Goal: Information Seeking & Learning: Learn about a topic

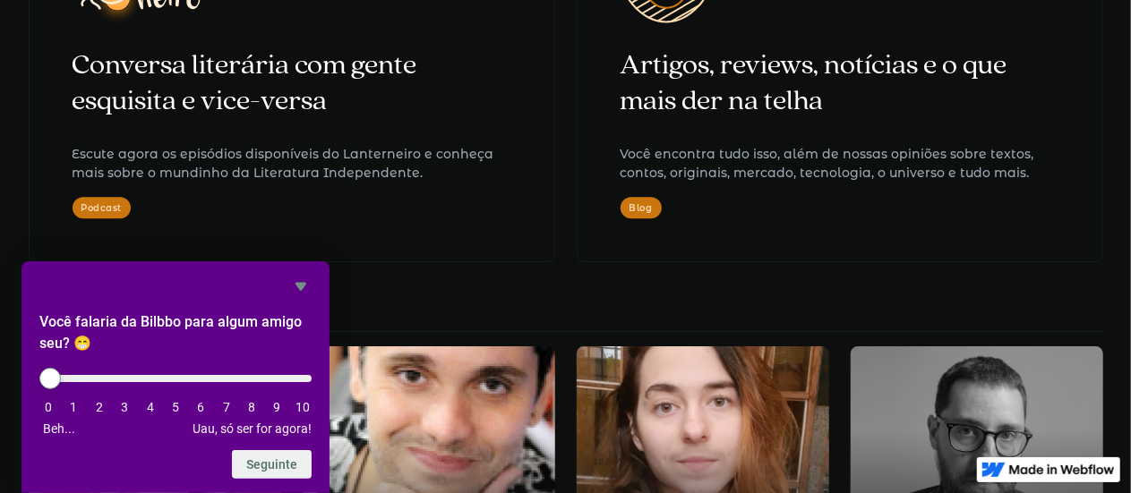
scroll to position [2597, 0]
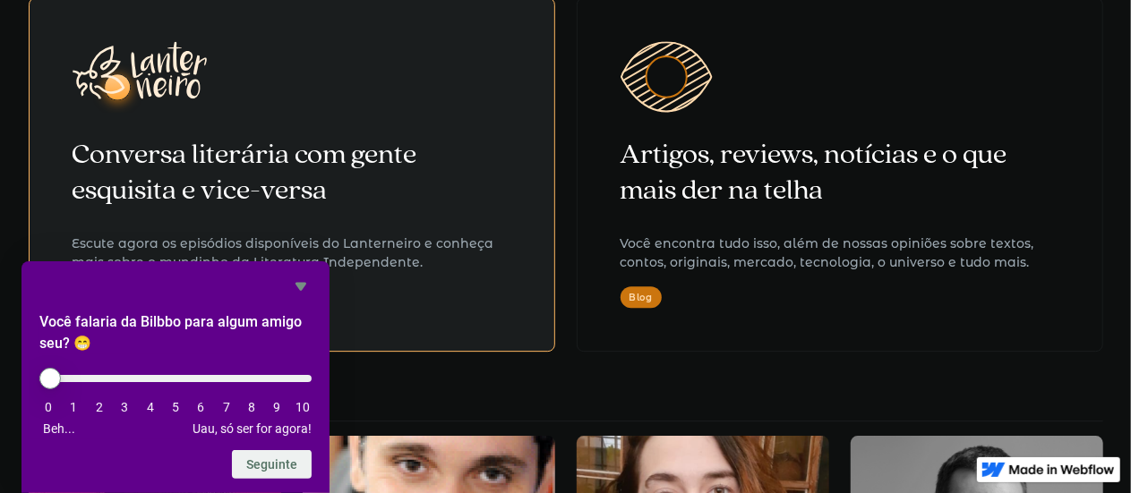
click at [434, 339] on link "Conversa literária com gente esquisita e vice-versa Escute agora os episódios d…" at bounding box center [292, 174] width 527 height 355
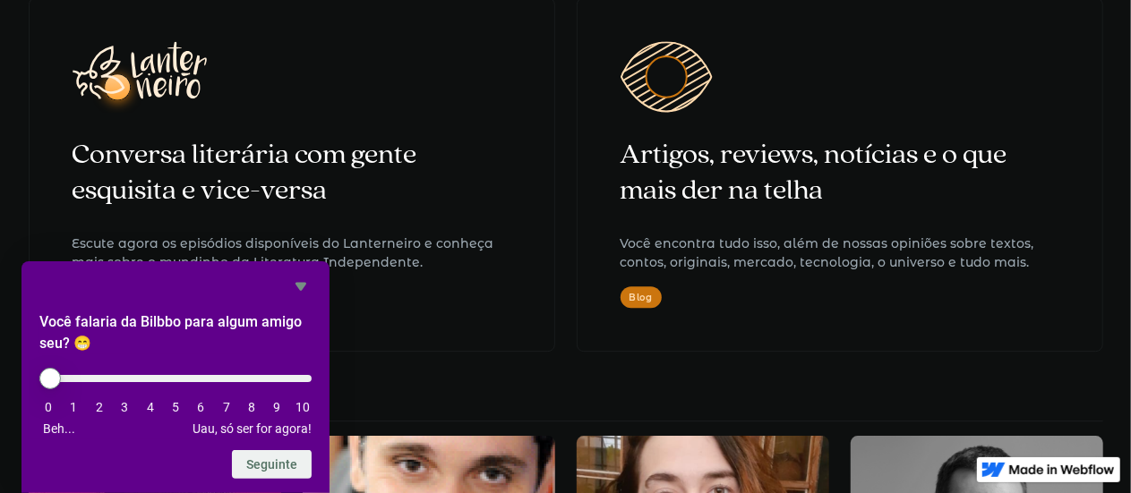
click at [427, 360] on div "Literatura independente é aqui na Bilbbo Aqui tem muito conteúdo criado pelo ti…" at bounding box center [565, 422] width 1131 height 1391
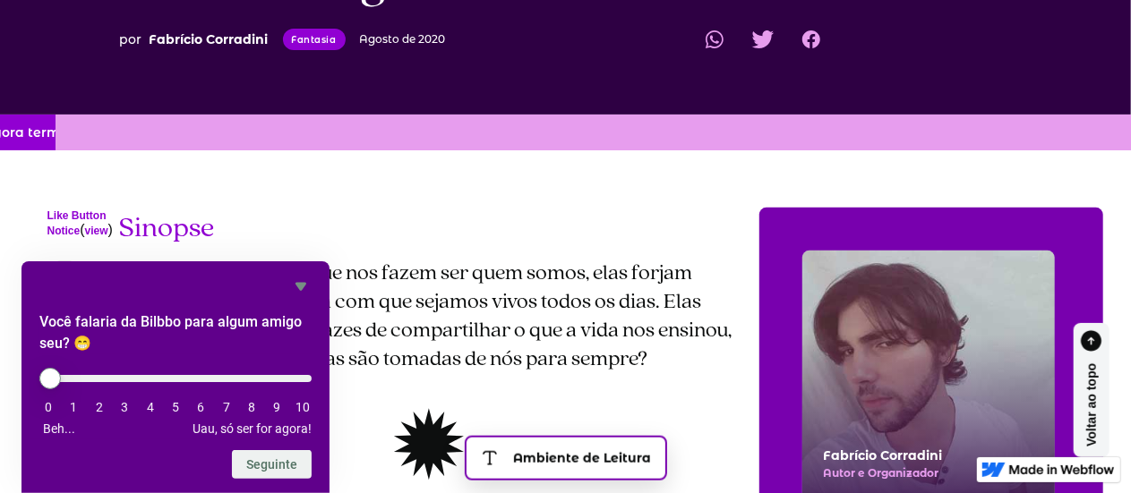
scroll to position [358, 0]
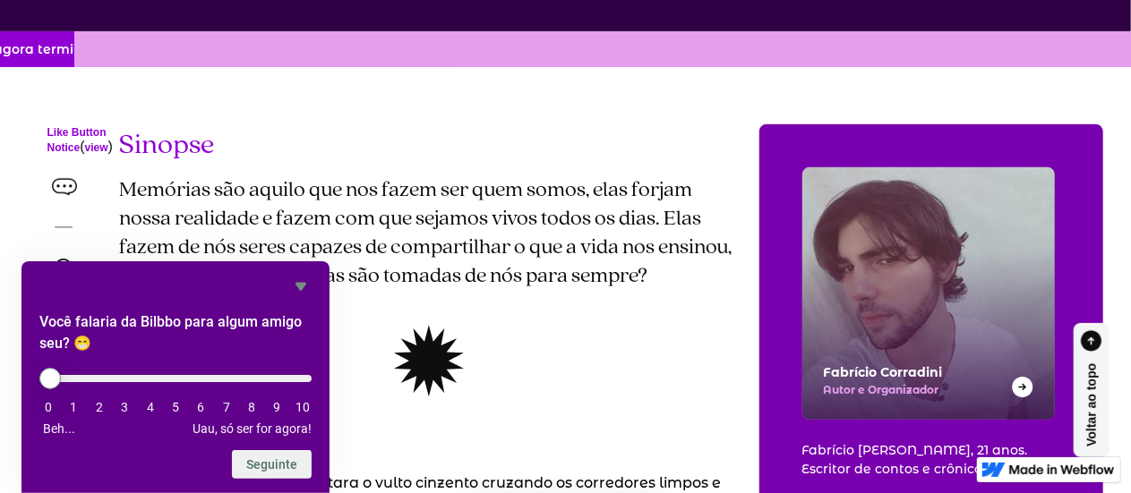
click at [300, 283] on icon "Ocultar pesquisa" at bounding box center [301, 287] width 11 height 8
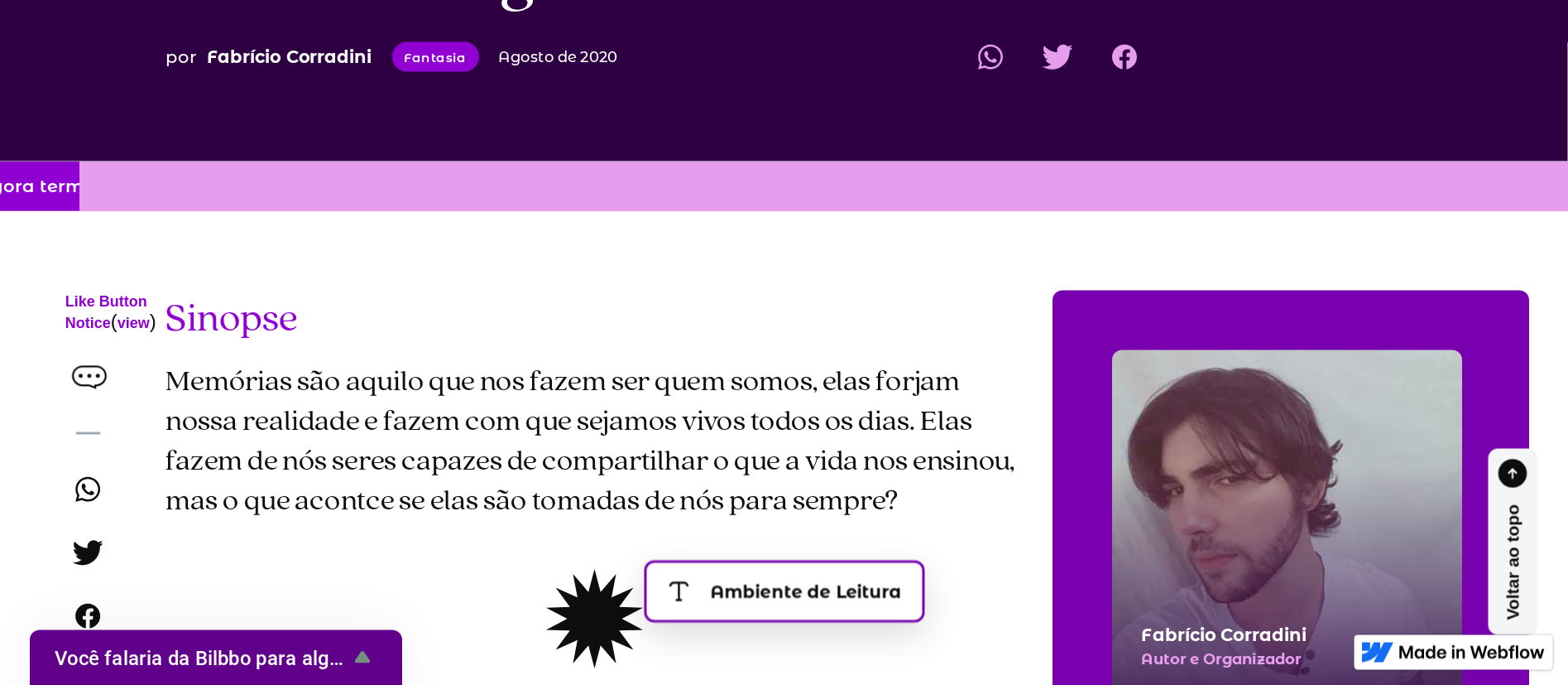
scroll to position [252, 0]
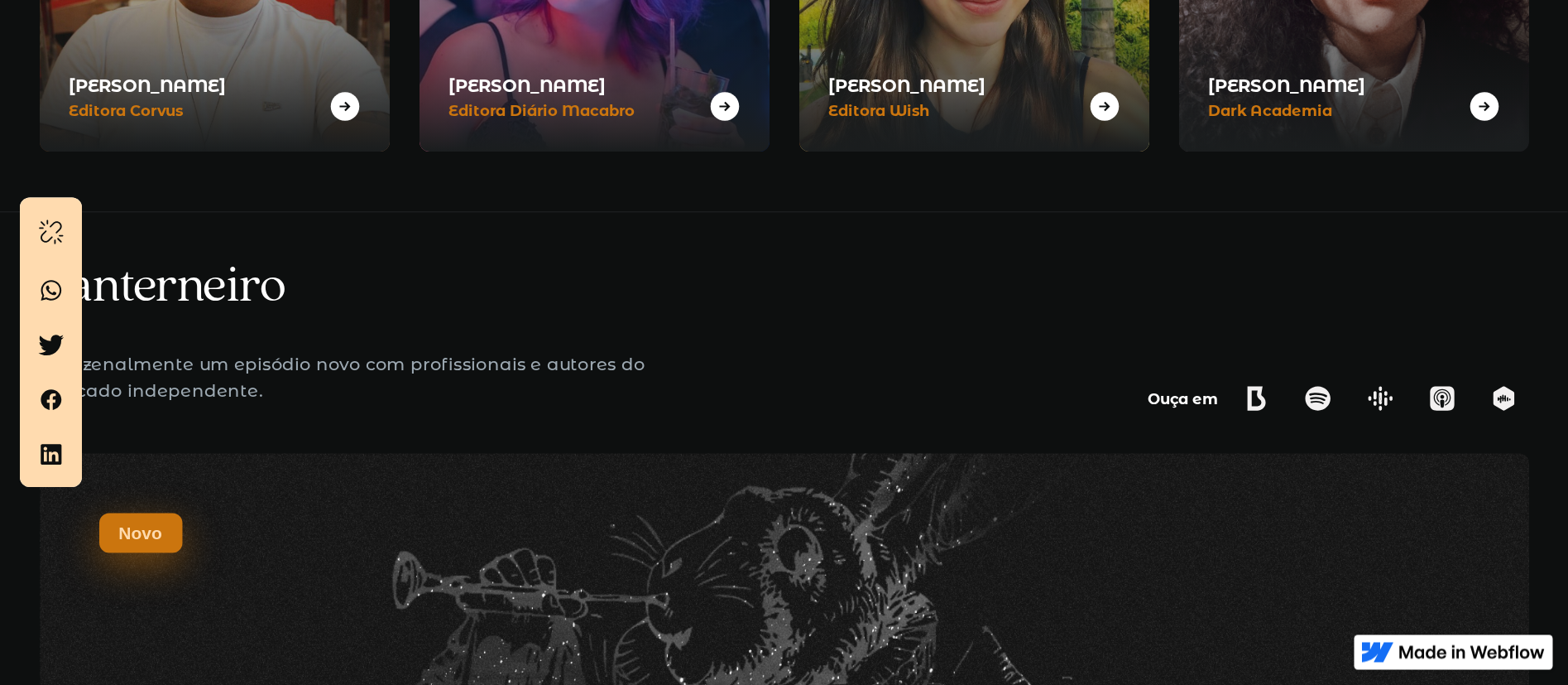
scroll to position [812, 0]
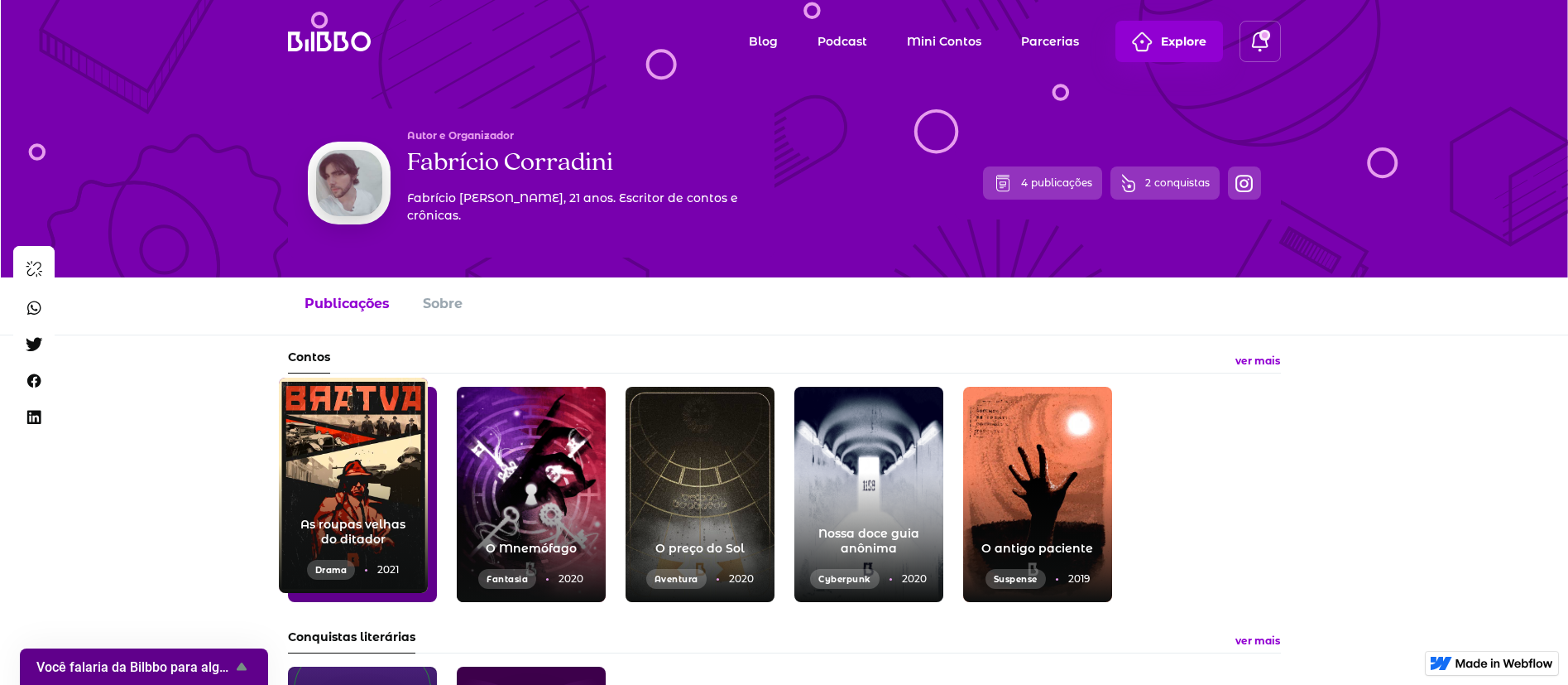
click at [360, 429] on div "As roupas velhas do ditador Drama 2021" at bounding box center [353, 484] width 149 height 215
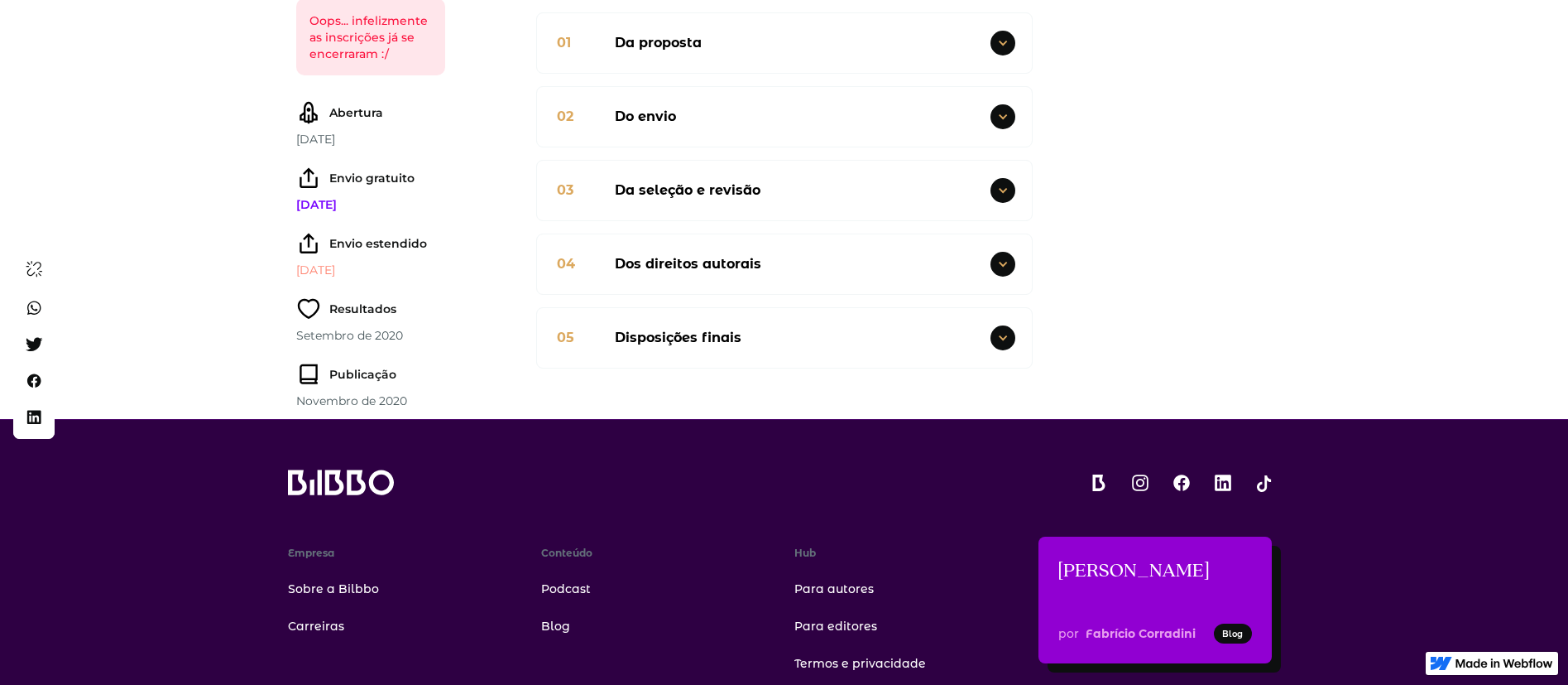
scroll to position [1814, 0]
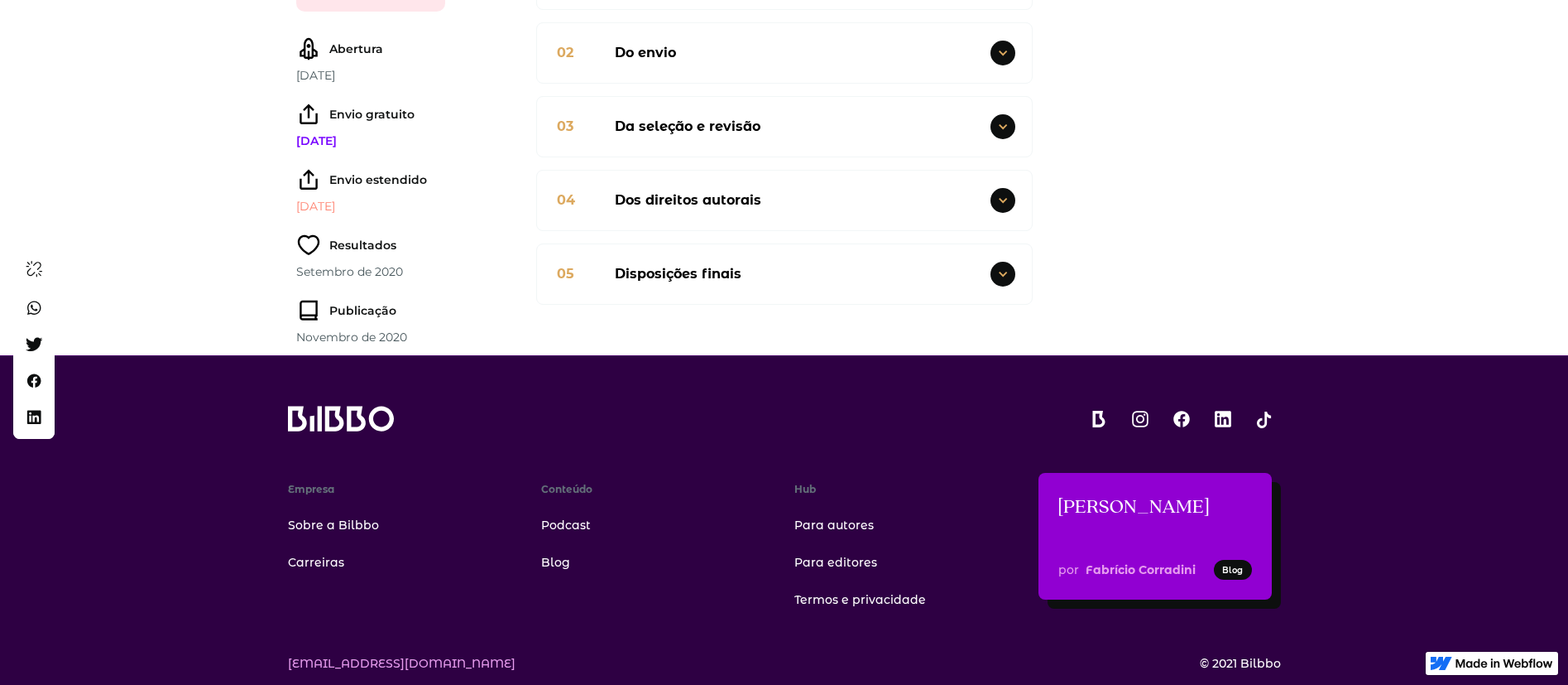
click at [839, 244] on div "05 Disposições finais" at bounding box center [784, 274] width 495 height 59
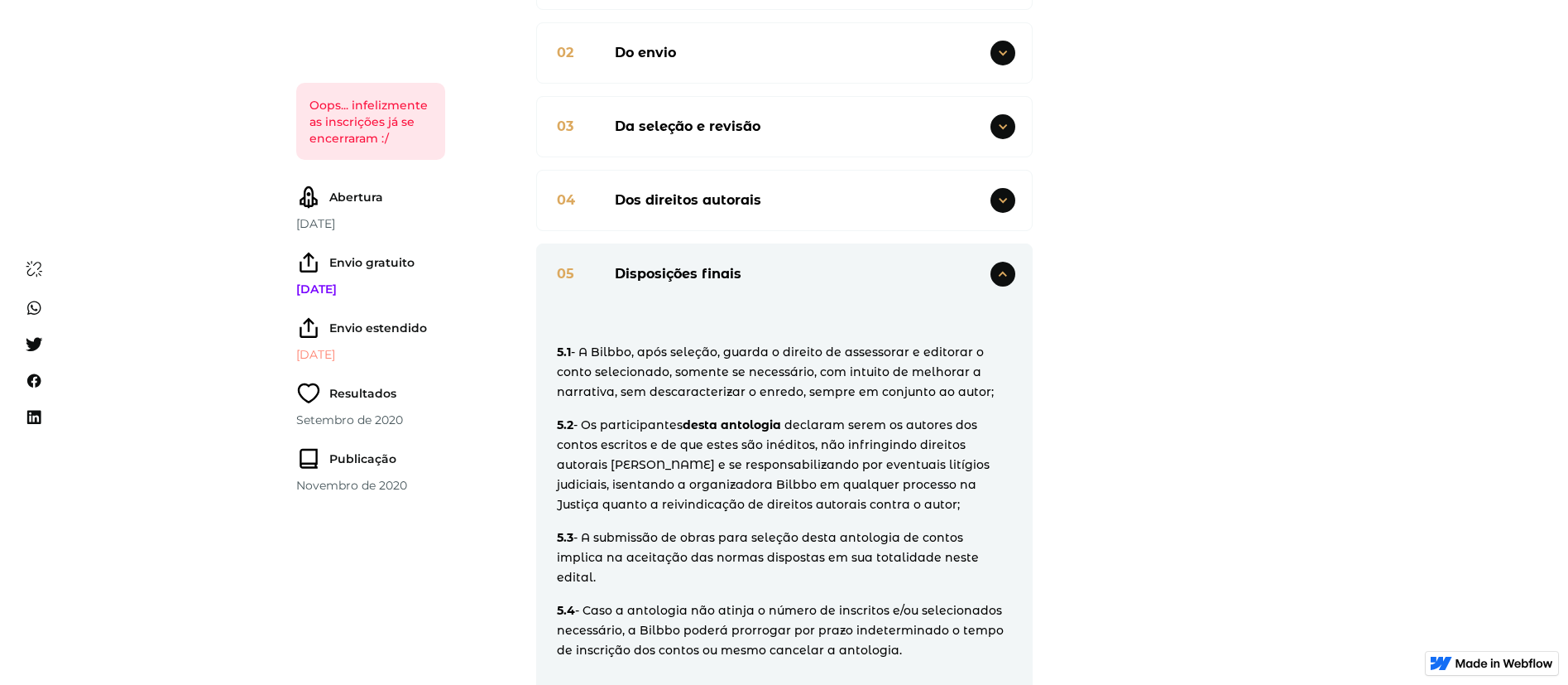
click at [839, 244] on div "05 Disposições finais" at bounding box center [784, 274] width 495 height 59
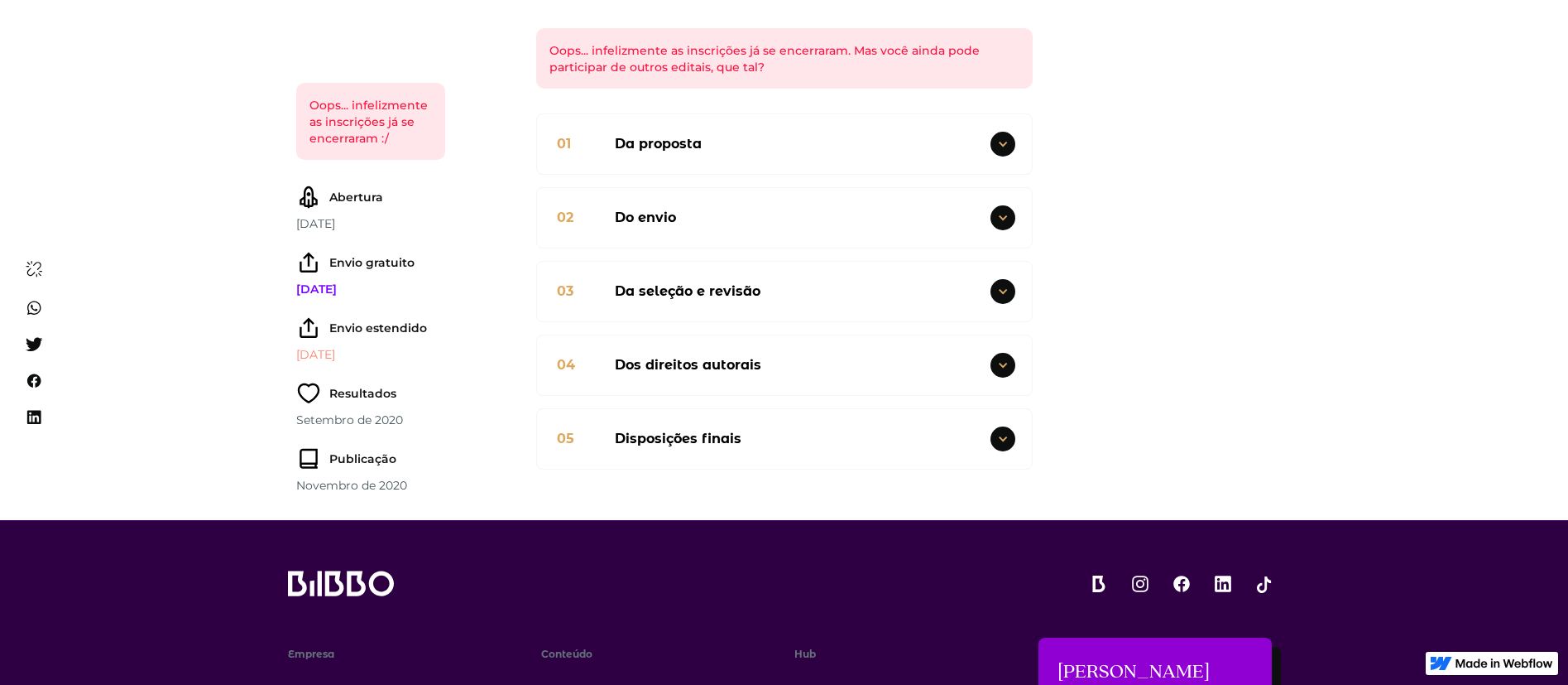
scroll to position [1566, 0]
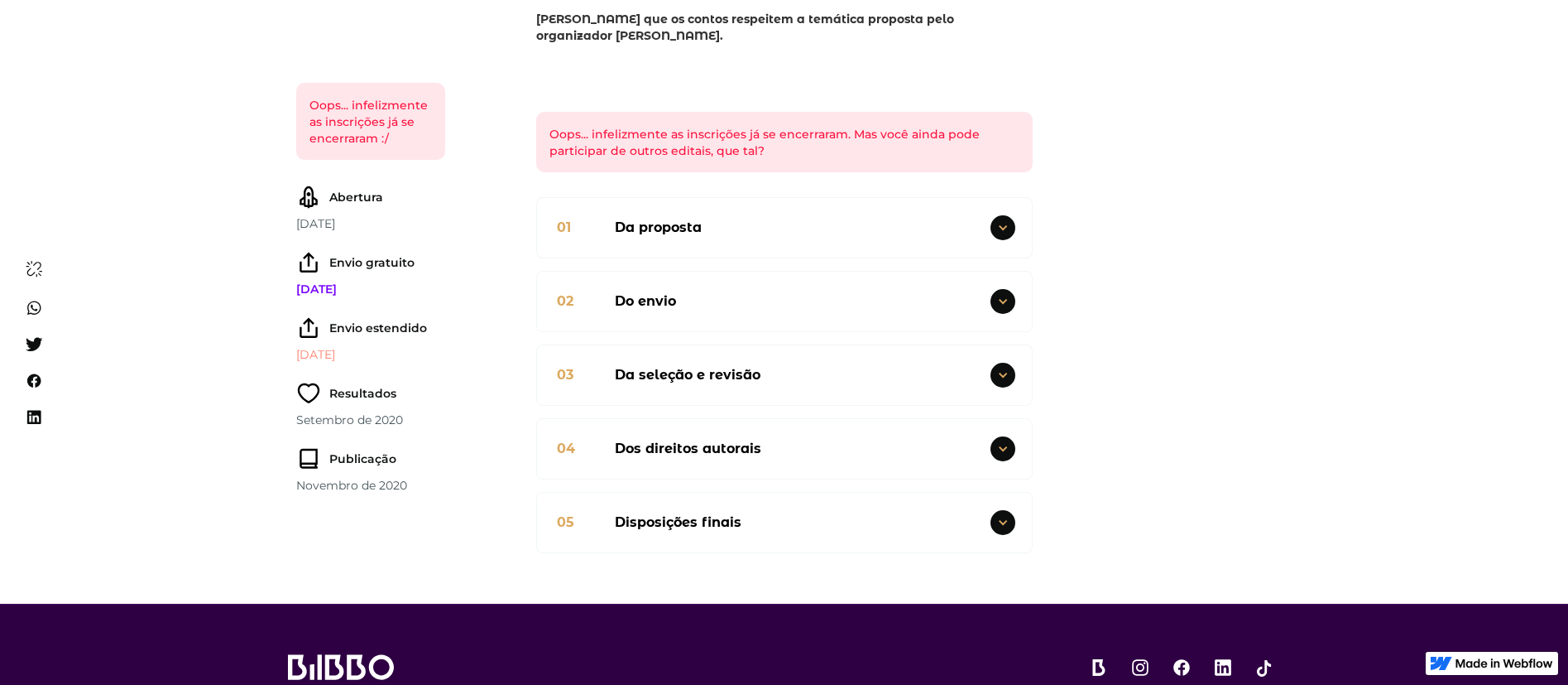
click at [809, 345] on div "03 Da seleção e revisão" at bounding box center [784, 374] width 495 height 59
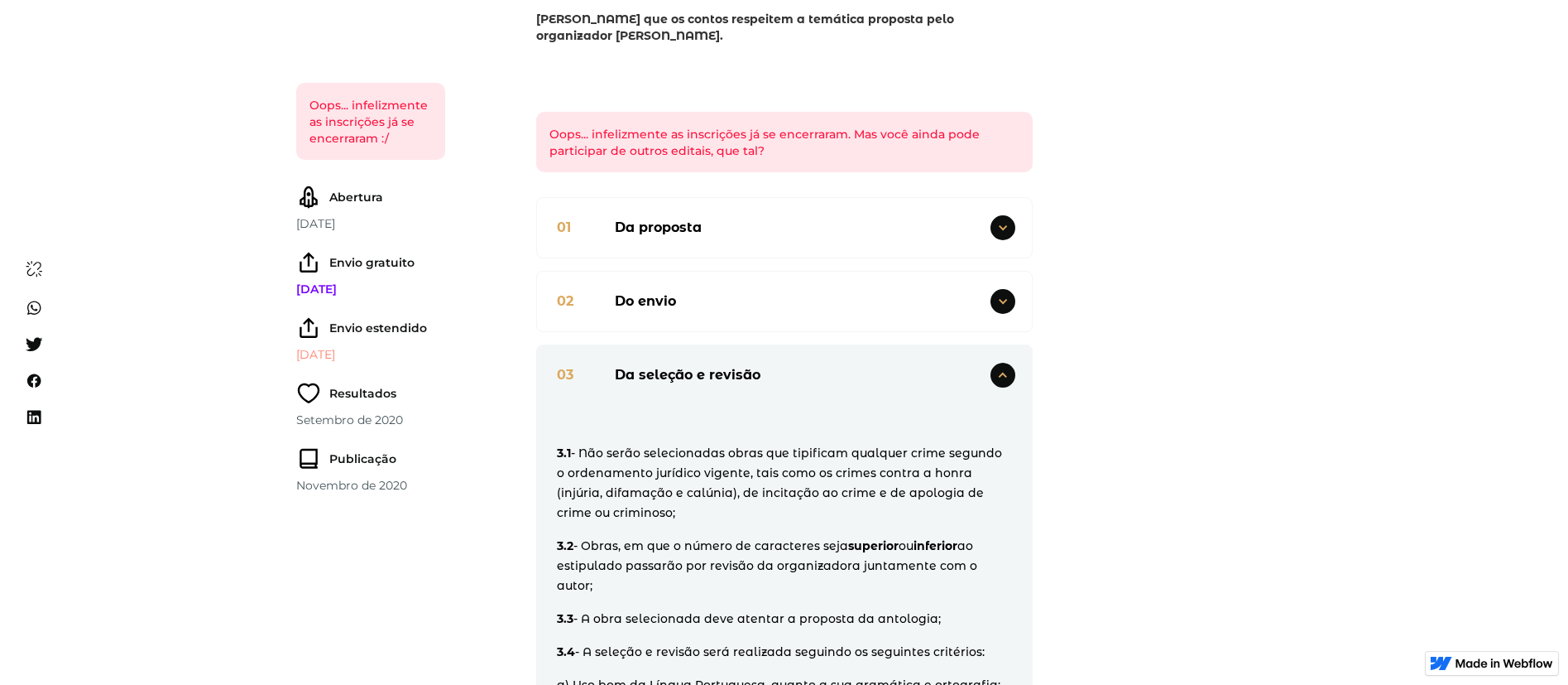
click at [809, 345] on div "03 Da seleção e revisão" at bounding box center [784, 374] width 495 height 59
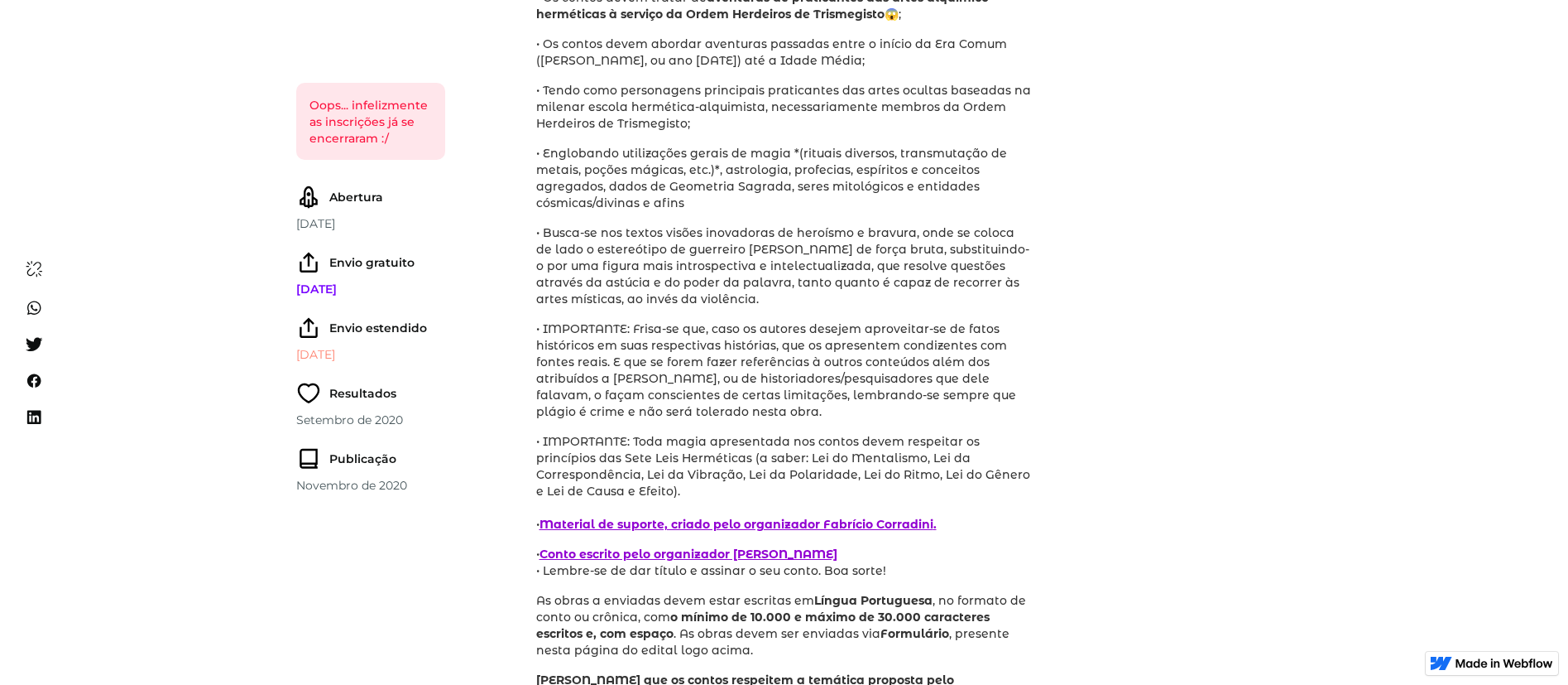
scroll to position [324, 0]
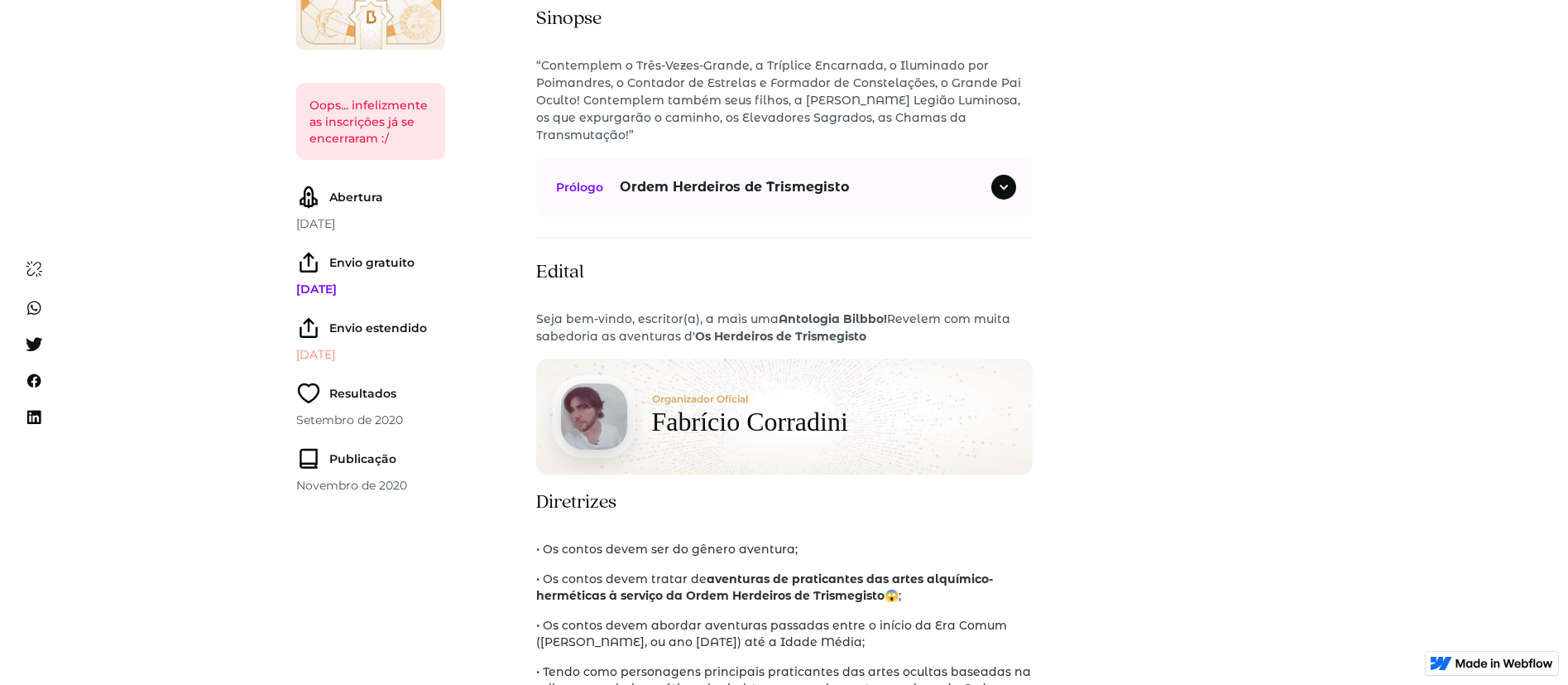
click at [737, 158] on div "Prólogo Ordem Herdeiros de Trismegisto" at bounding box center [784, 187] width 496 height 59
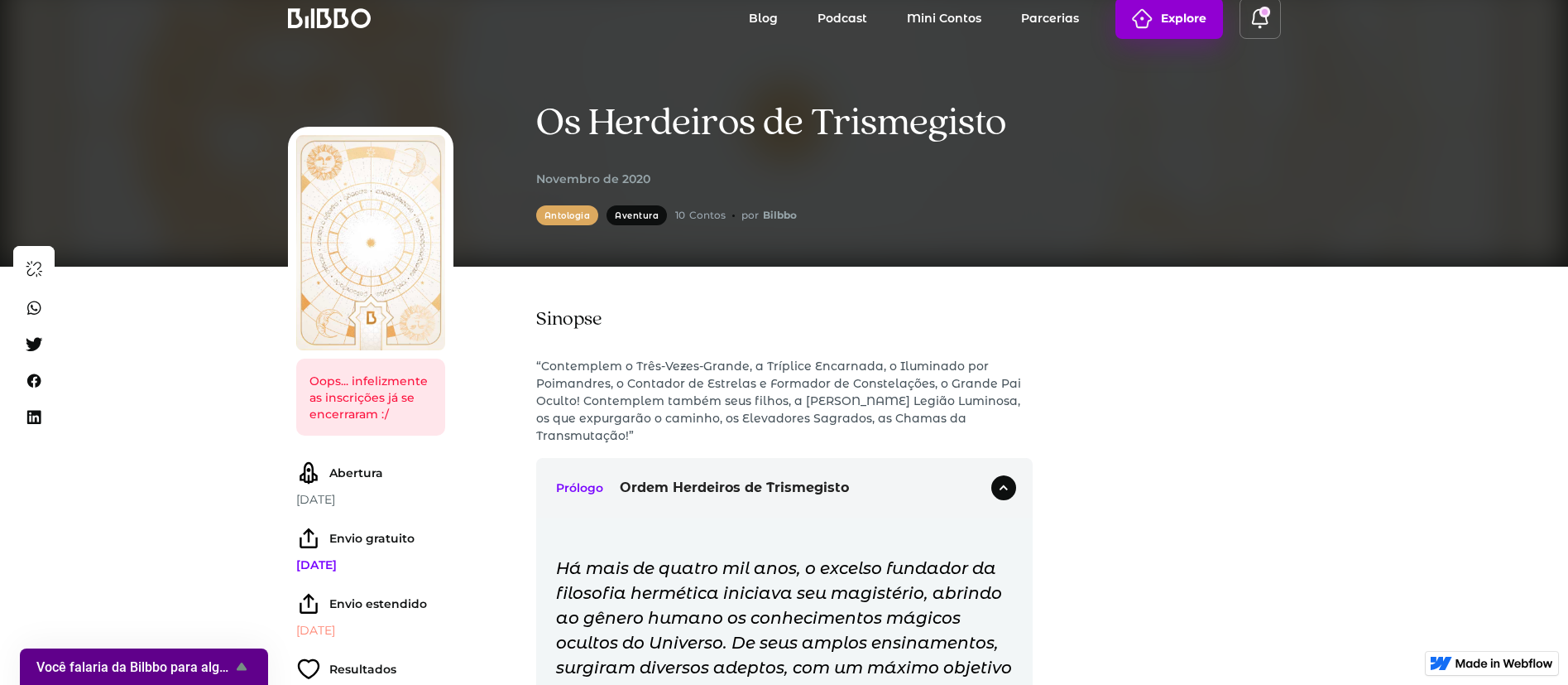
scroll to position [0, 0]
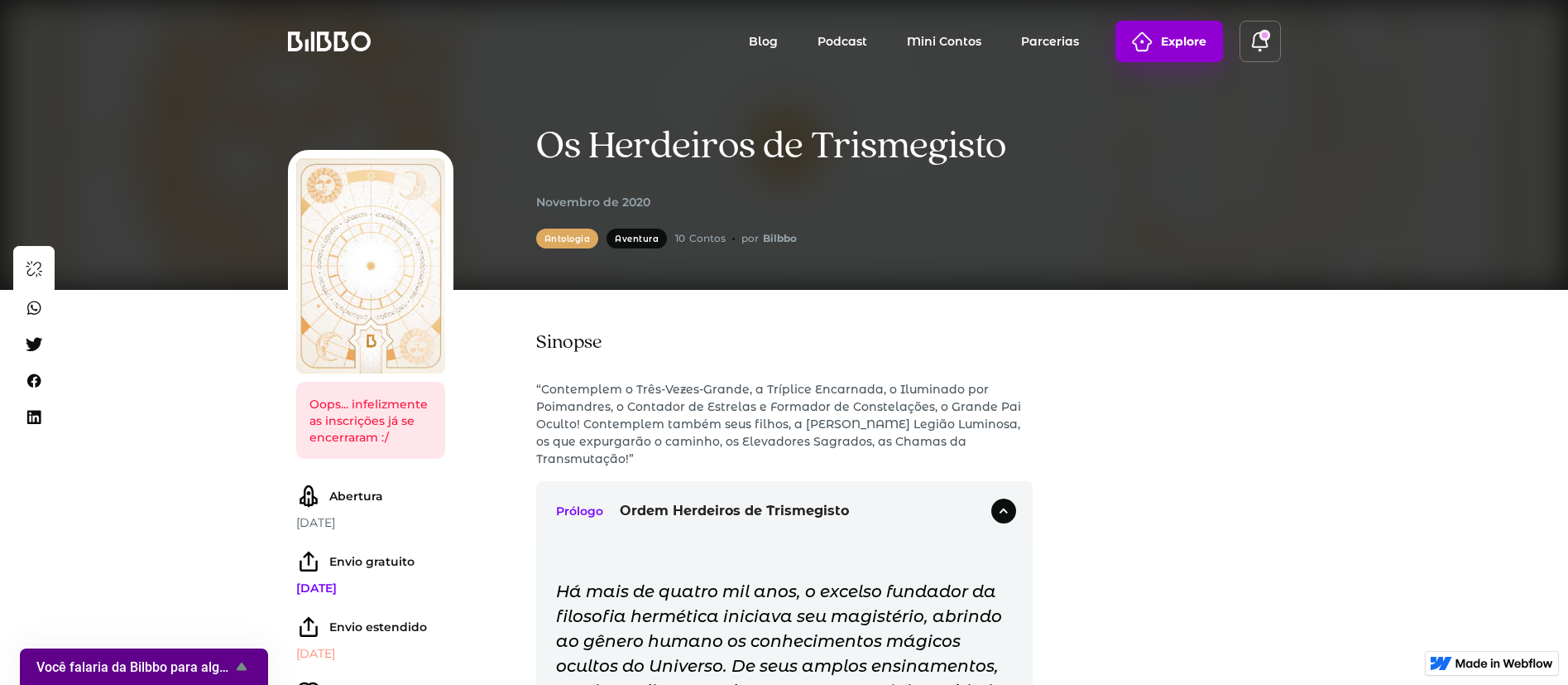
click at [701, 228] on div "Antologia Aventura 10 Contos por Bilbbo" at bounding box center [666, 238] width 261 height 19
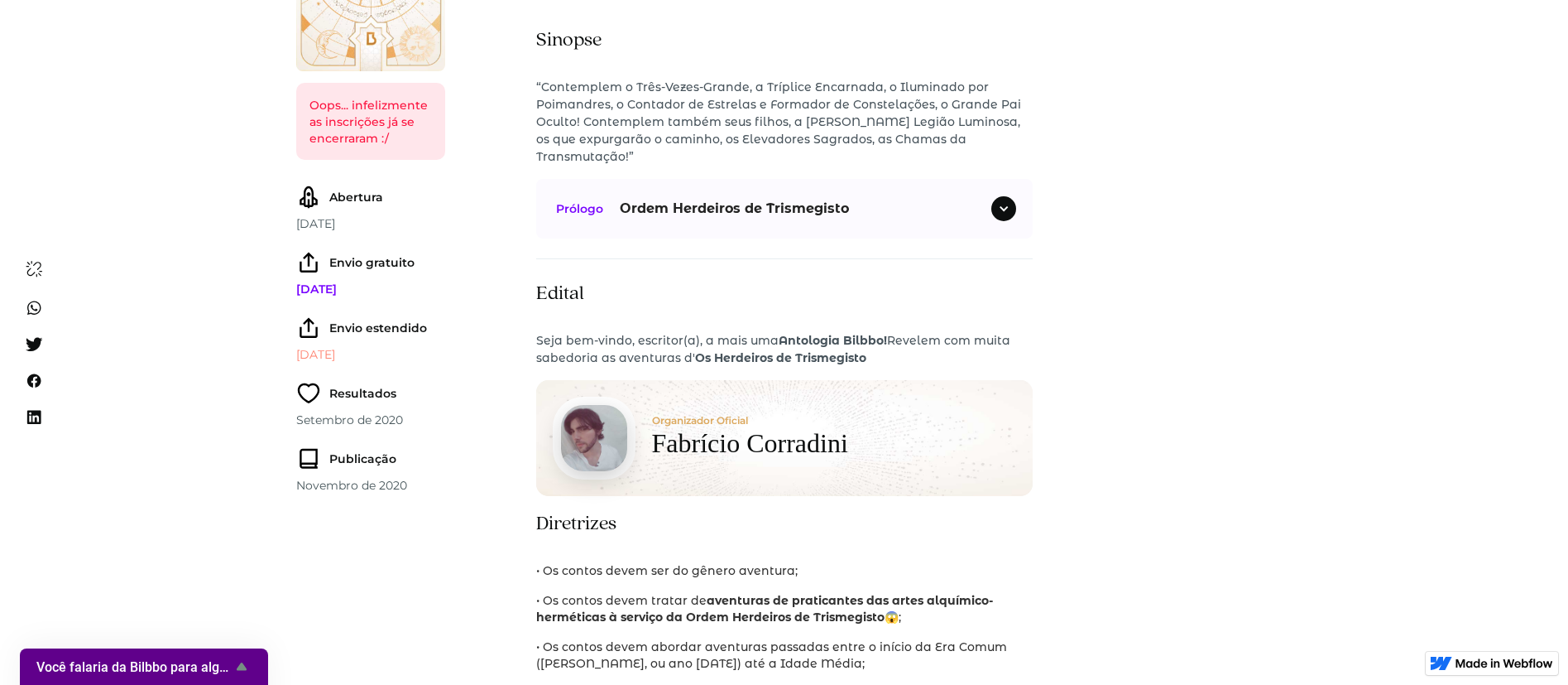
scroll to position [496, 0]
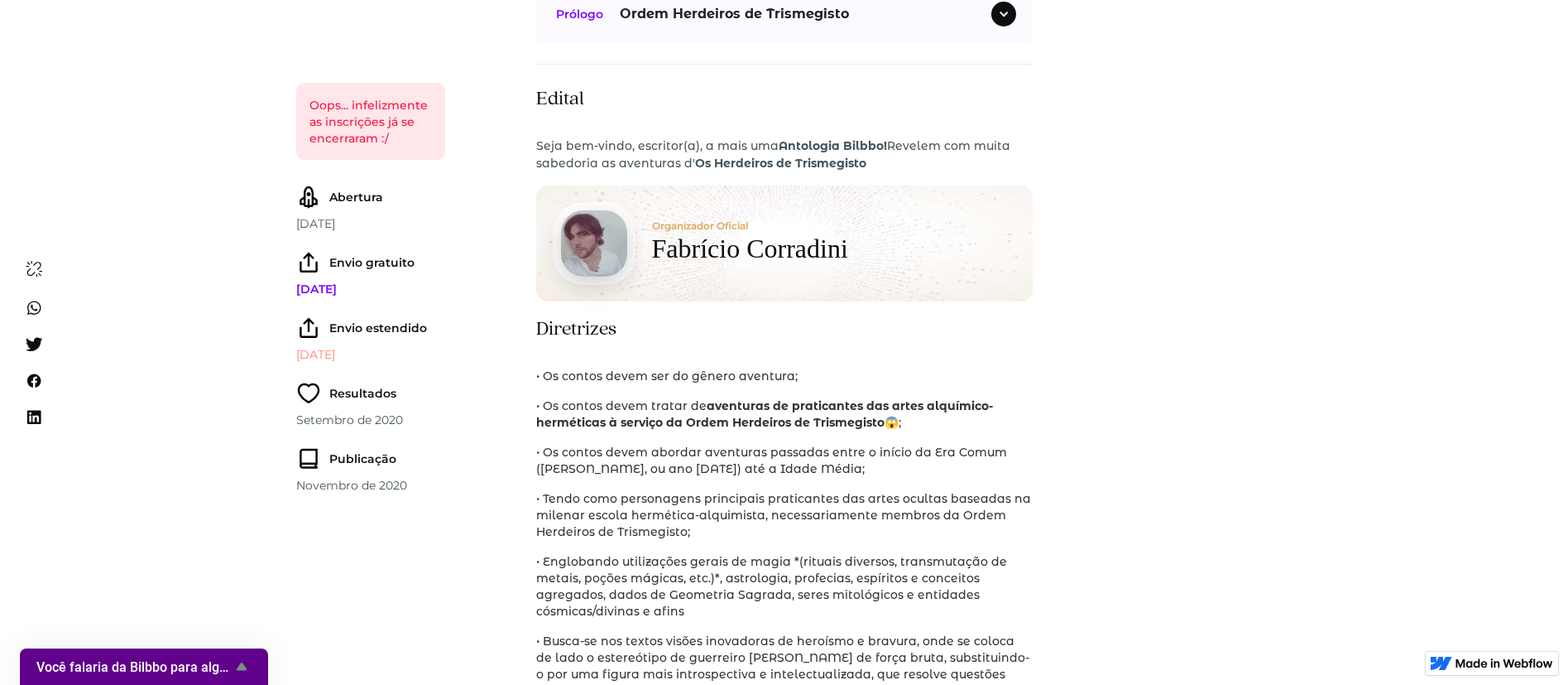
click at [711, 231] on h1 "Fabrício Corradini" at bounding box center [750, 249] width 196 height 35
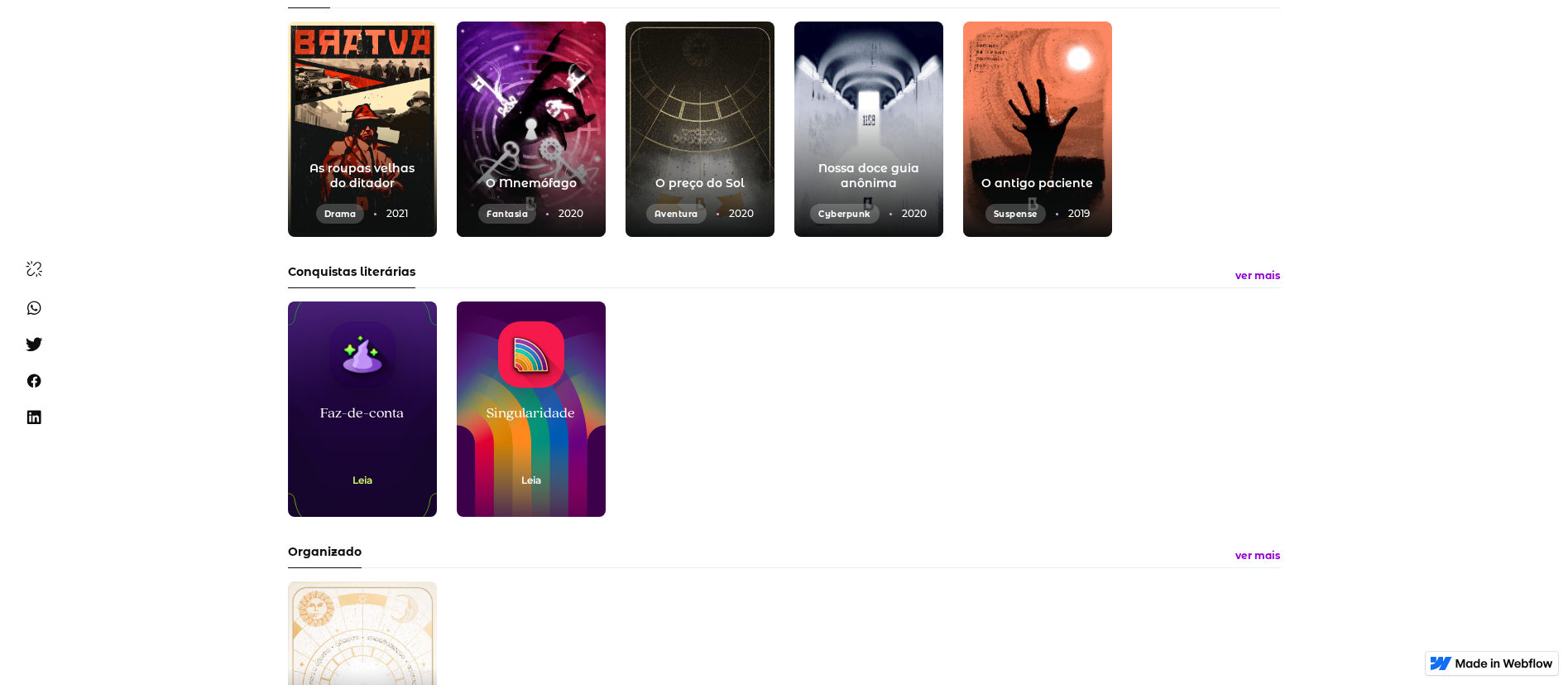
scroll to position [249, 0]
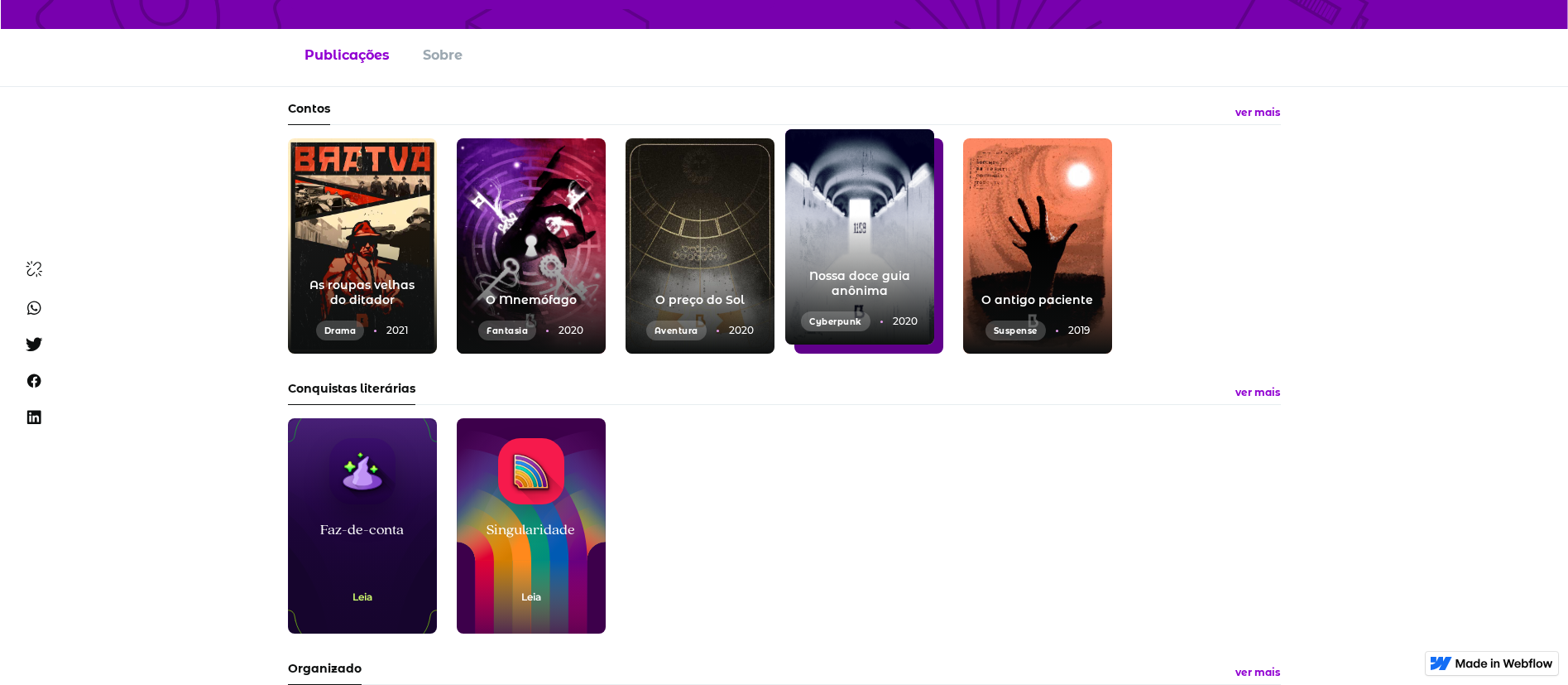
click at [870, 229] on div "Nossa doce guia anônima Cyberpunk 2020" at bounding box center [859, 237] width 149 height 215
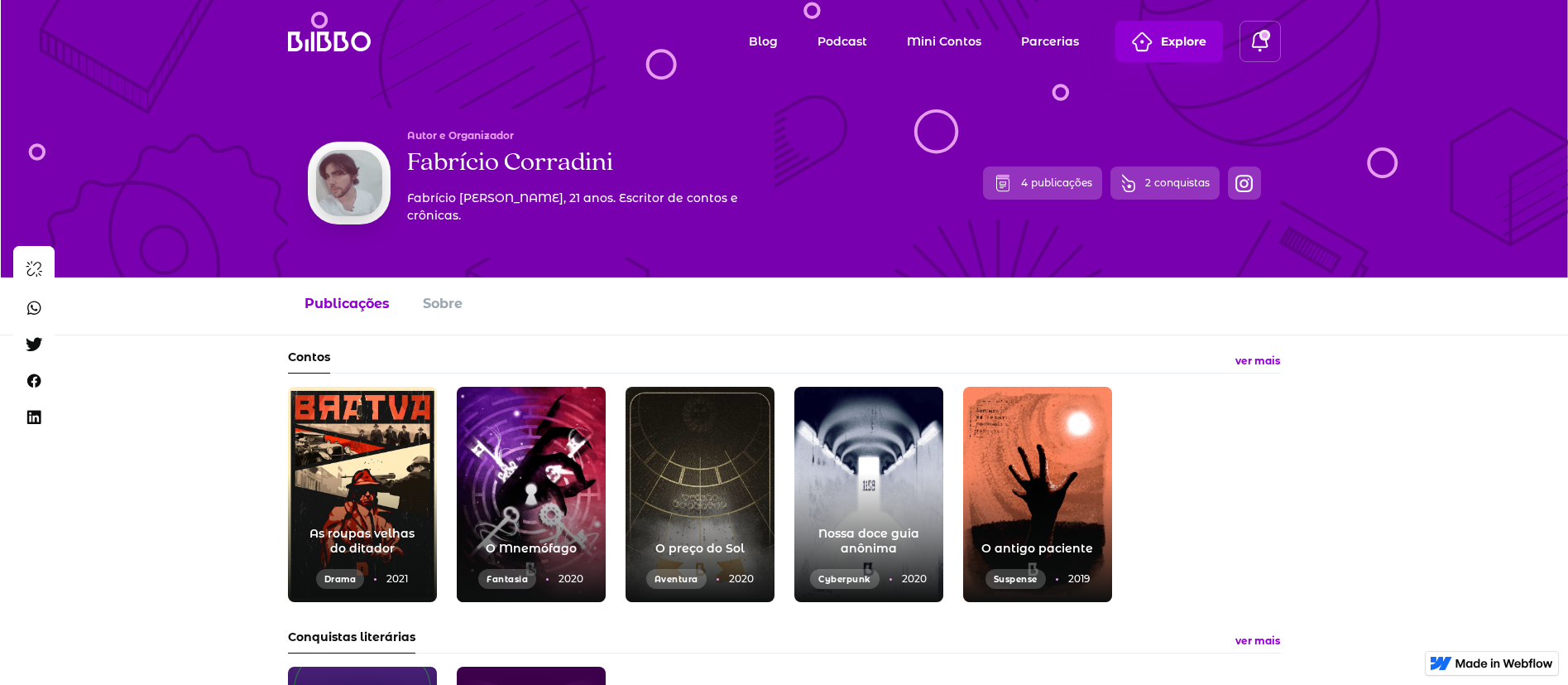
scroll to position [249, 0]
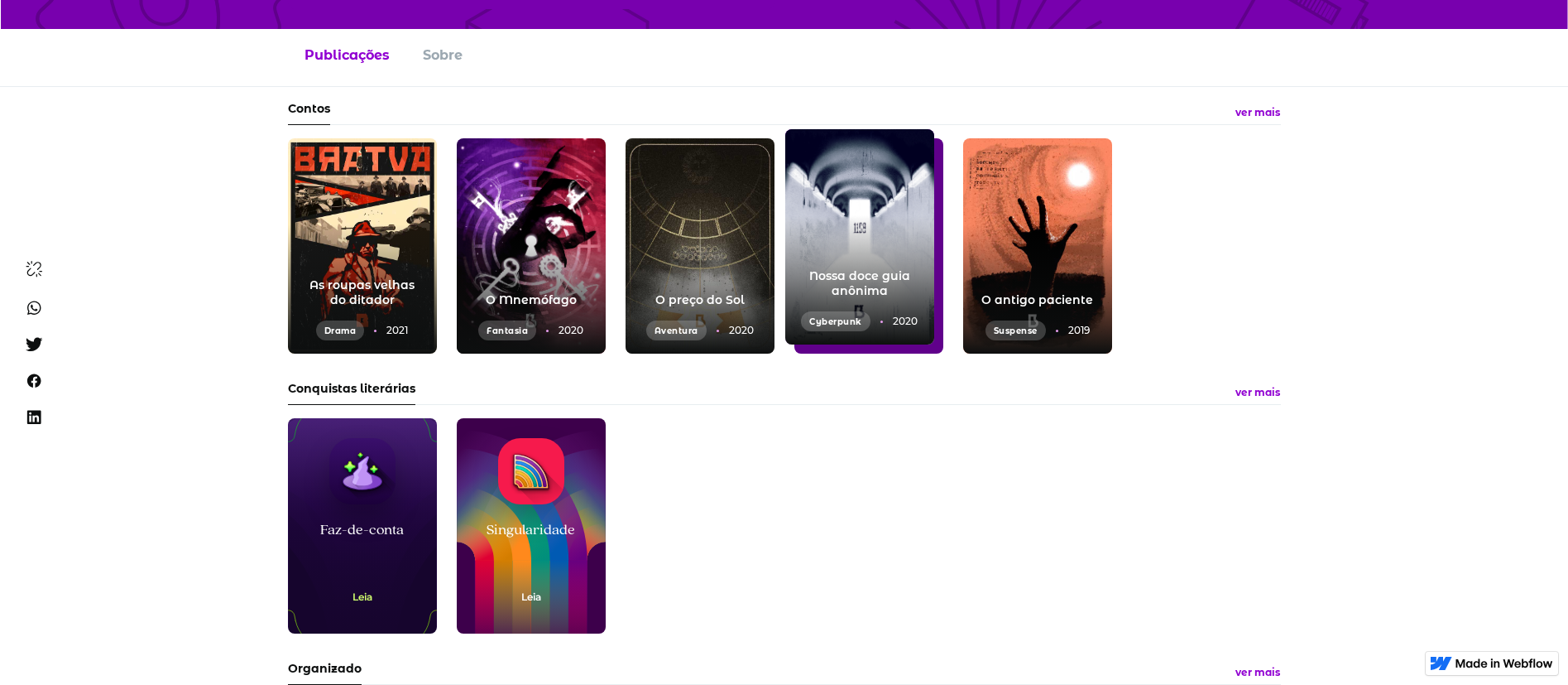
click at [873, 202] on div "Nossa doce guia anônima Cyberpunk 2020" at bounding box center [859, 237] width 149 height 215
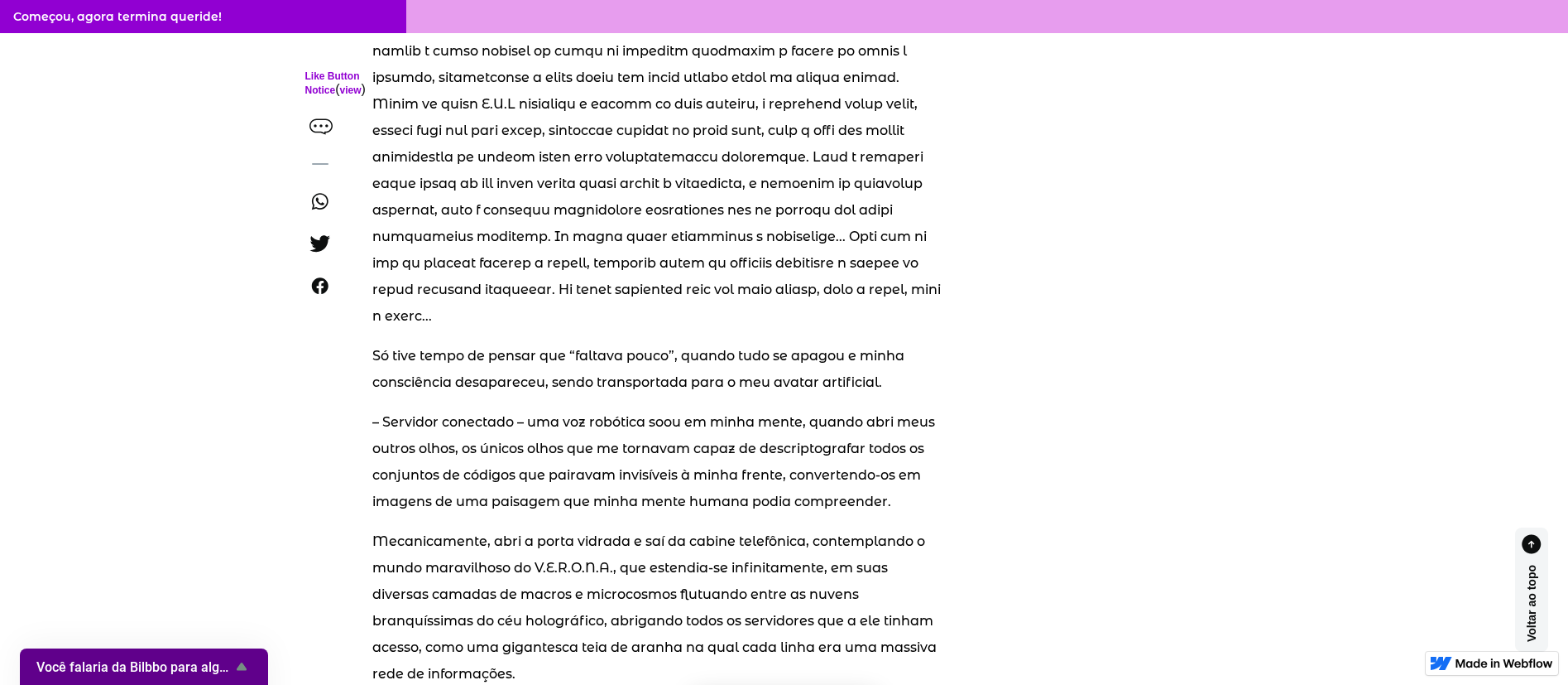
scroll to position [1366, 0]
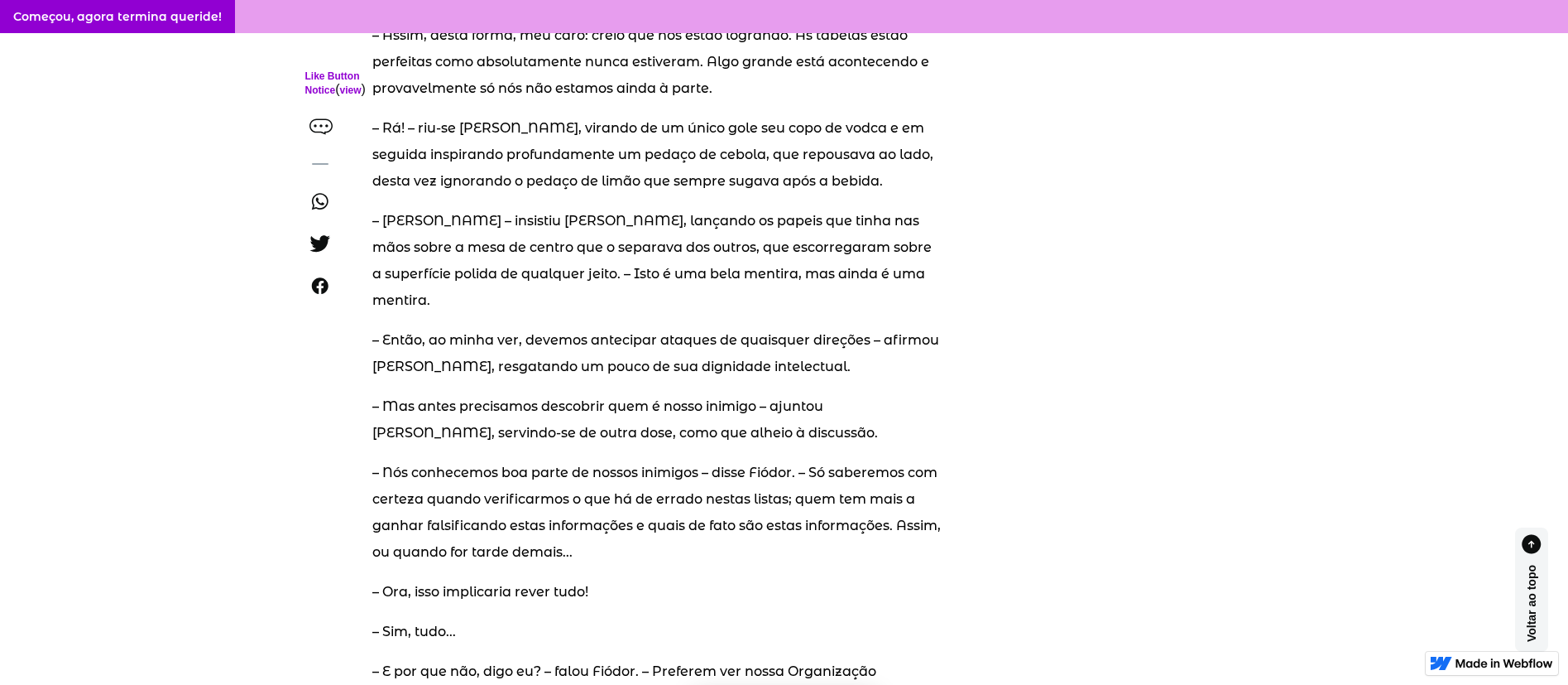
scroll to position [1987, 0]
